Goal: Transaction & Acquisition: Purchase product/service

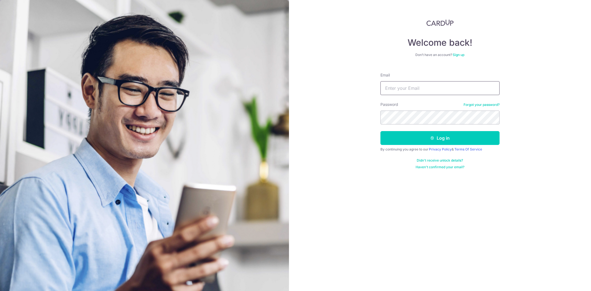
click at [419, 91] on input "Email" at bounding box center [439, 88] width 119 height 14
type input "finance@specialistortho.com.sg"
click at [380, 131] on button "Log in" at bounding box center [439, 138] width 119 height 14
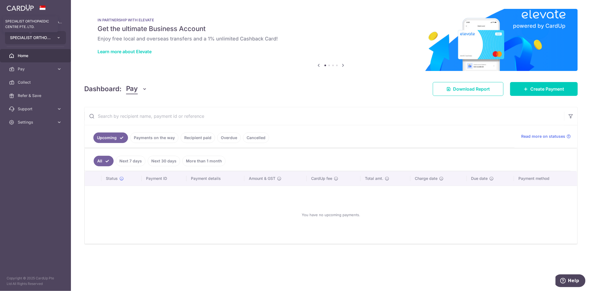
click at [34, 37] on span "SPECIALIST ORTHOPAEDIC CENTRE PTE. LTD." at bounding box center [30, 38] width 41 height 6
click at [45, 63] on link "SPECIALIST ORTHOPAEDIC JOINT TRAUMA CENTRE PTE. LTD." at bounding box center [36, 63] width 63 height 10
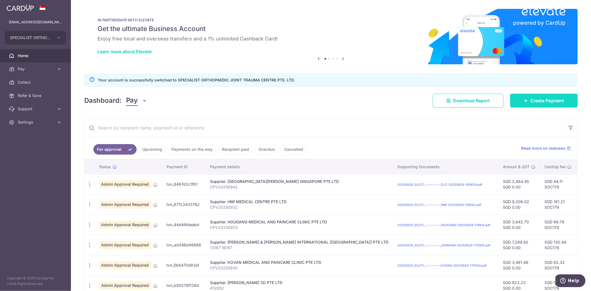
click at [527, 105] on link "Create Payment" at bounding box center [544, 101] width 68 height 14
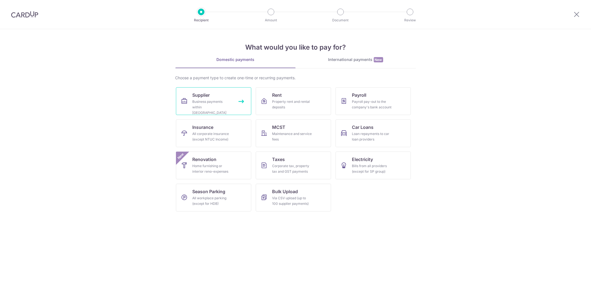
click at [193, 105] on div "Business payments within Singapore" at bounding box center [212, 107] width 40 height 17
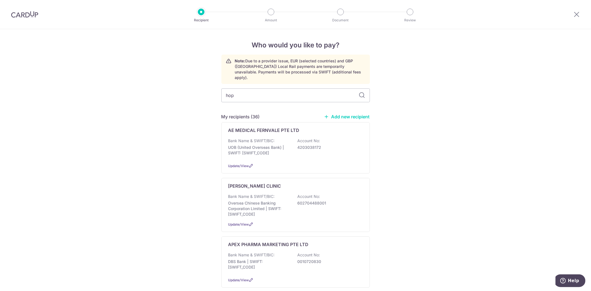
type input "hope"
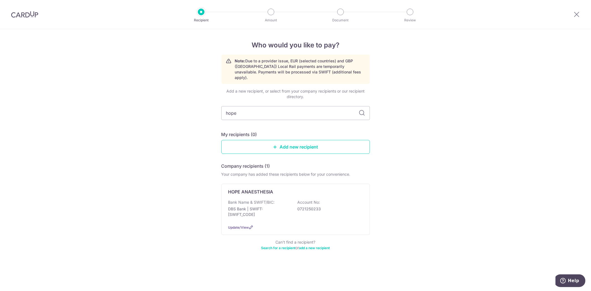
drag, startPoint x: 408, startPoint y: 185, endPoint x: 409, endPoint y: 179, distance: 6.5
click at [409, 179] on div "Who would you like to pay? Note: Due to a provider issue, EUR (selected countri…" at bounding box center [295, 160] width 591 height 262
click at [278, 206] on p "DBS Bank | SWIFT: DBSSSGSGXXX" at bounding box center [259, 211] width 62 height 11
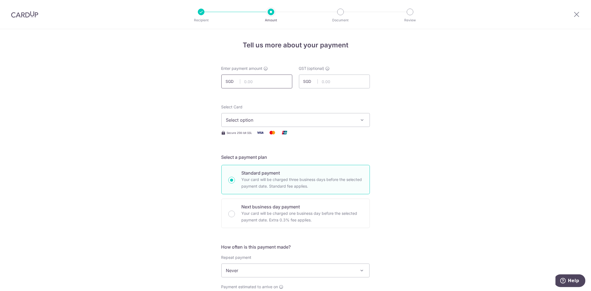
drag, startPoint x: 267, startPoint y: 86, endPoint x: 264, endPoint y: 82, distance: 4.9
click at [267, 86] on input "text" at bounding box center [256, 82] width 71 height 14
click at [260, 82] on input "text" at bounding box center [256, 82] width 71 height 14
paste input "4,251.00"
type input "4,251.00"
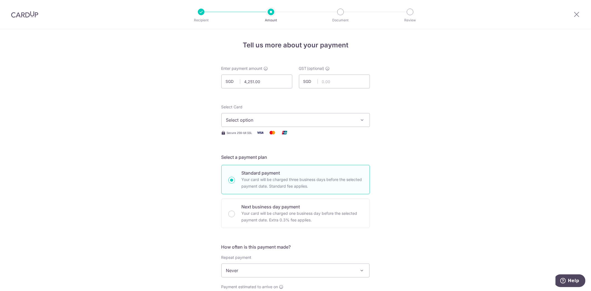
click at [331, 125] on button "Select option" at bounding box center [295, 120] width 148 height 14
drag, startPoint x: 317, startPoint y: 157, endPoint x: 371, endPoint y: 171, distance: 55.4
click at [317, 157] on span "**** 5594" at bounding box center [295, 159] width 139 height 7
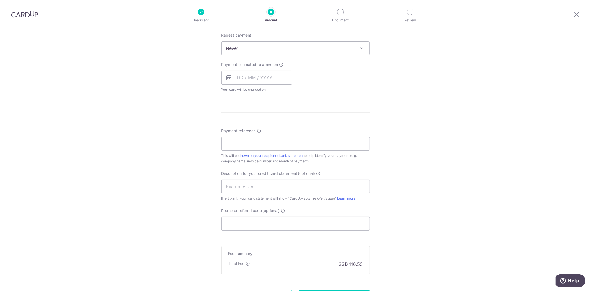
scroll to position [246, 0]
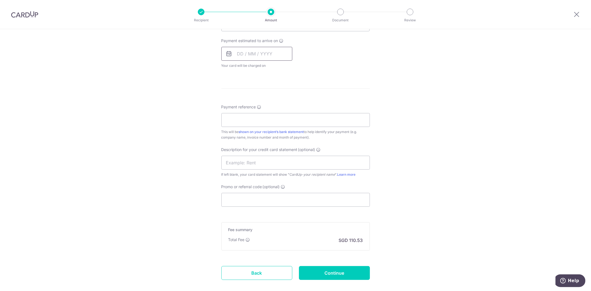
click at [245, 53] on input "text" at bounding box center [256, 54] width 71 height 14
click at [241, 107] on link "6" at bounding box center [243, 104] width 9 height 9
type input "[DATE]"
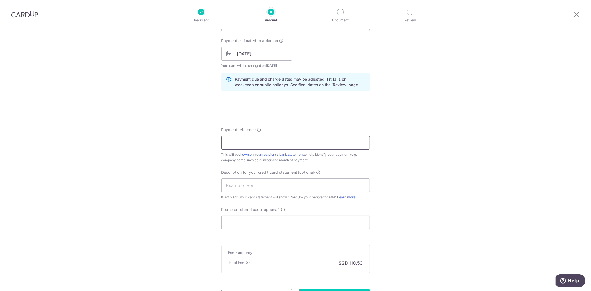
click at [282, 143] on input "Payment reference" at bounding box center [295, 143] width 148 height 14
paste input "4,251.00"
type input "4,251.00"
click at [304, 145] on input "Payment reference" at bounding box center [295, 143] width 148 height 14
drag, startPoint x: 252, startPoint y: 143, endPoint x: 293, endPoint y: 144, distance: 40.4
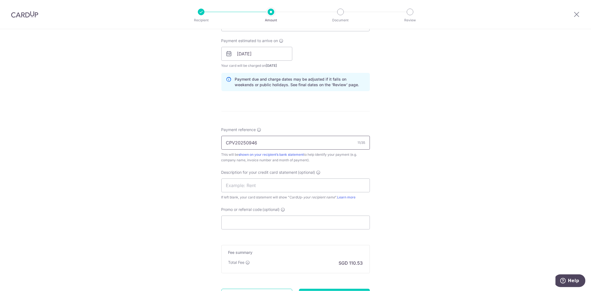
click at [291, 144] on input "CPV20250946" at bounding box center [295, 143] width 148 height 14
type input "CPV20250954"
click at [406, 162] on div "Tell us more about your payment Enter payment amount SGD 4,251.00 4251.00 GST (…" at bounding box center [295, 63] width 591 height 561
click at [291, 221] on input "Promo or referral code (optional)" at bounding box center [295, 222] width 148 height 14
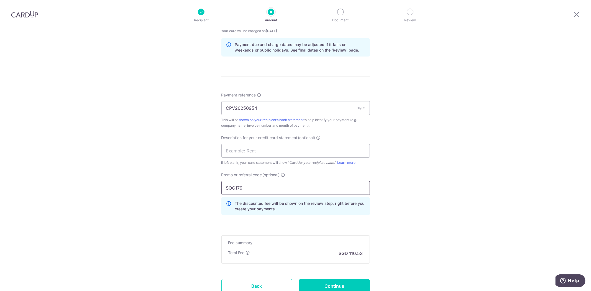
scroll to position [324, 0]
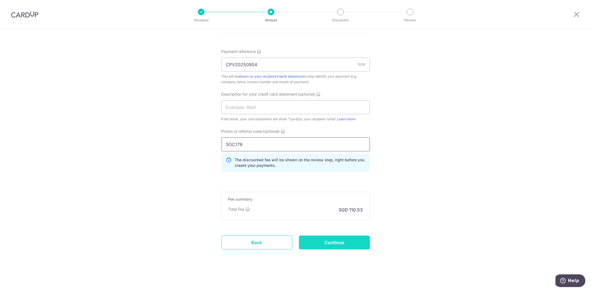
type input "SOC179"
click at [317, 237] on input "Continue" at bounding box center [334, 242] width 71 height 14
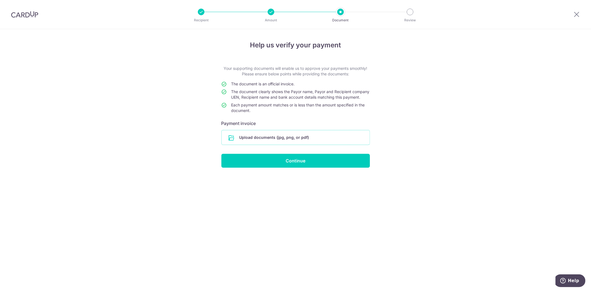
click at [250, 138] on input "file" at bounding box center [296, 137] width 148 height 14
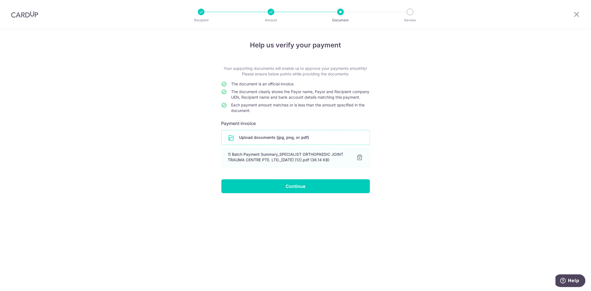
click at [450, 158] on div "Help us verify your payment Your supporting documents will enable us to approve…" at bounding box center [295, 160] width 591 height 262
click at [314, 188] on input "Continue" at bounding box center [295, 186] width 148 height 14
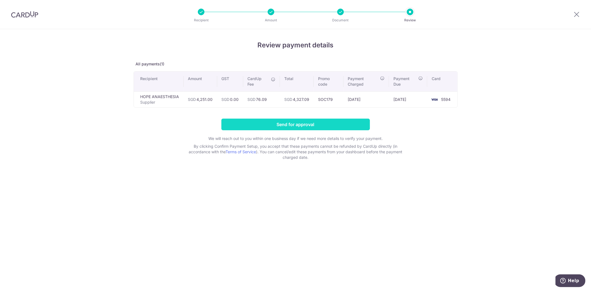
click at [271, 123] on input "Send for approval" at bounding box center [295, 125] width 148 height 12
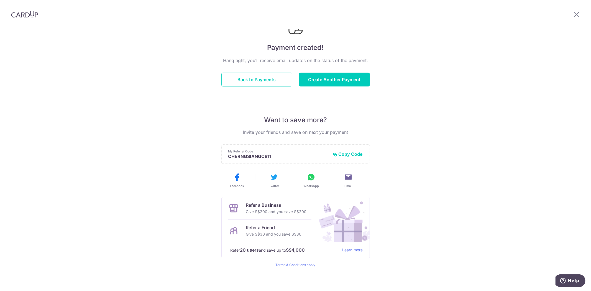
scroll to position [34, 0]
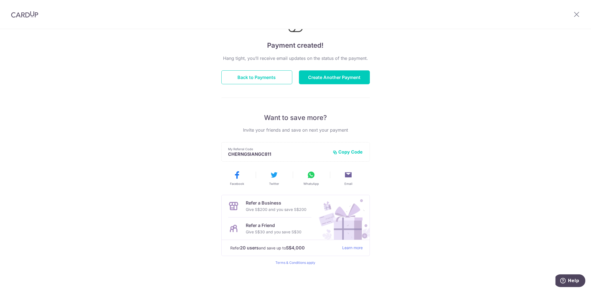
click at [437, 133] on div "Payment created! Hang tight, you’ll receive email updates on the status of the …" at bounding box center [295, 143] width 591 height 296
click at [437, 131] on div "Payment created! Hang tight, you’ll receive email updates on the status of the …" at bounding box center [295, 143] width 591 height 296
drag, startPoint x: 438, startPoint y: 131, endPoint x: 434, endPoint y: 142, distance: 11.2
click at [438, 131] on div "Payment created! Hang tight, you’ll receive email updates on the status of the …" at bounding box center [295, 143] width 591 height 296
click at [401, 158] on div "Payment created! Hang tight, you’ll receive email updates on the status of the …" at bounding box center [295, 143] width 591 height 296
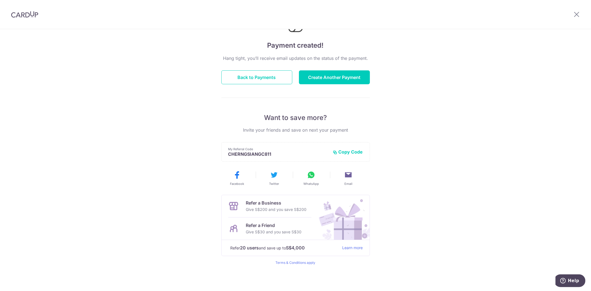
click at [401, 158] on div "Payment created! Hang tight, you’ll receive email updates on the status of the …" at bounding box center [295, 143] width 591 height 296
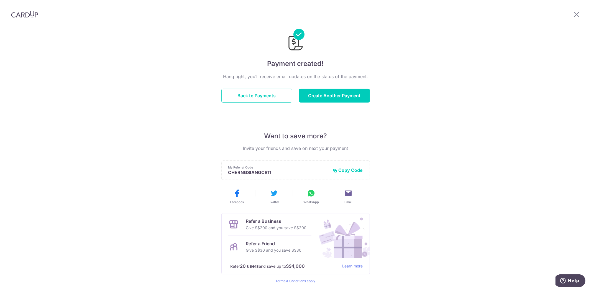
scroll to position [0, 0]
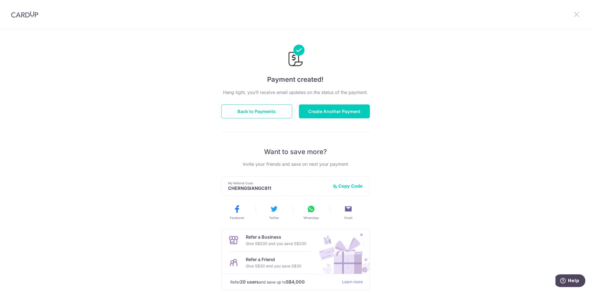
click at [575, 14] on icon at bounding box center [576, 14] width 7 height 7
